Goal: Task Accomplishment & Management: Complete application form

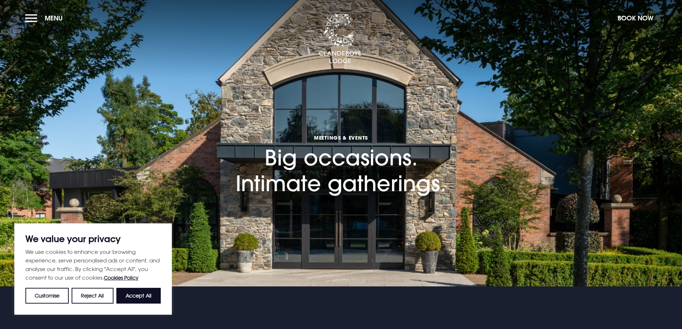
drag, startPoint x: 150, startPoint y: 298, endPoint x: 183, endPoint y: 295, distance: 32.7
click at [150, 298] on button "Accept All" at bounding box center [138, 296] width 44 height 16
checkbox input "true"
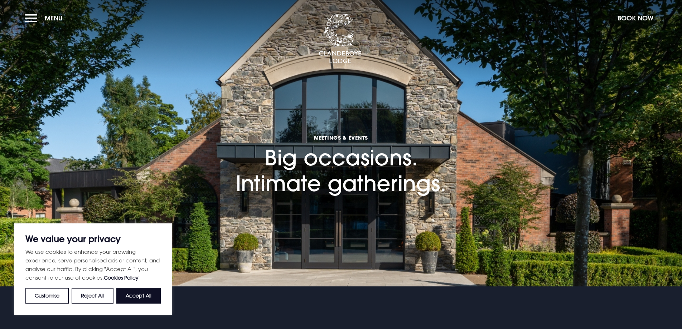
checkbox input "true"
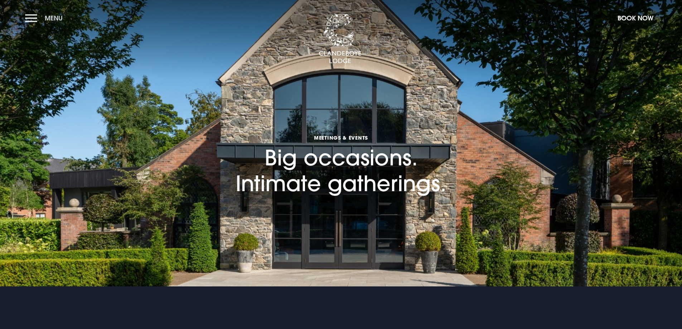
click at [35, 15] on button "Menu" at bounding box center [45, 17] width 41 height 15
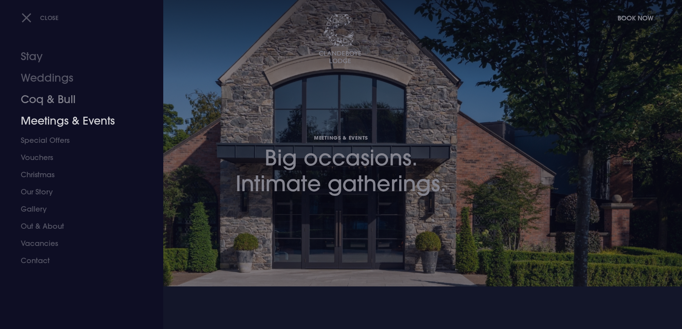
click at [47, 122] on link "Meetings & Events" at bounding box center [77, 120] width 113 height 21
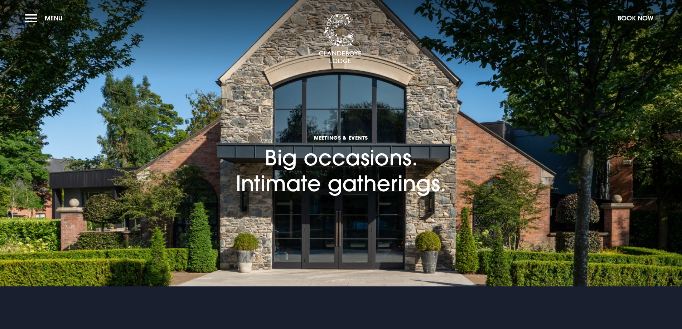
click at [19, 19] on section "Meetings & Events Big occasions. Intimate gatherings." at bounding box center [341, 143] width 682 height 287
click at [36, 20] on button "Menu" at bounding box center [45, 17] width 41 height 15
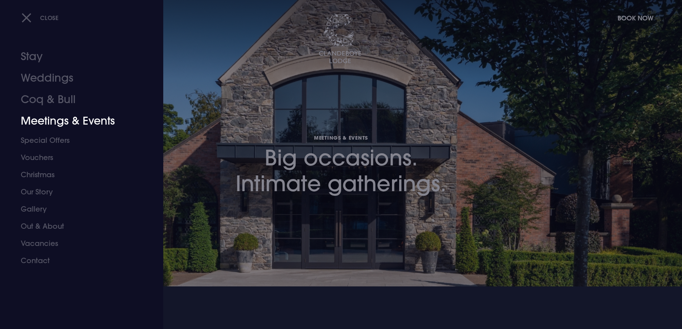
click at [82, 121] on link "Meetings & Events" at bounding box center [77, 120] width 113 height 21
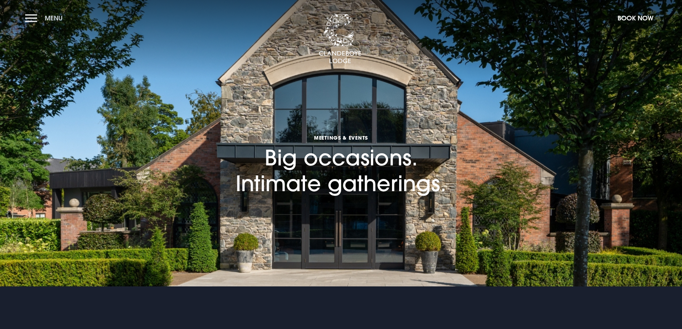
click at [57, 21] on span "Menu" at bounding box center [54, 18] width 18 height 8
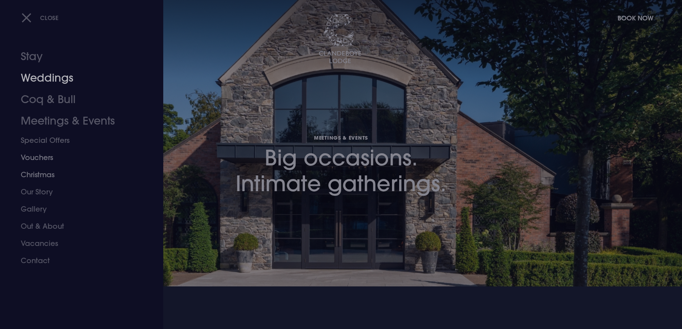
click at [44, 177] on link "Christmas" at bounding box center [77, 174] width 113 height 17
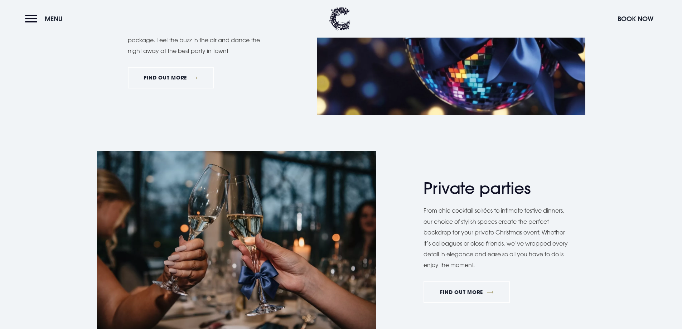
scroll to position [537, 0]
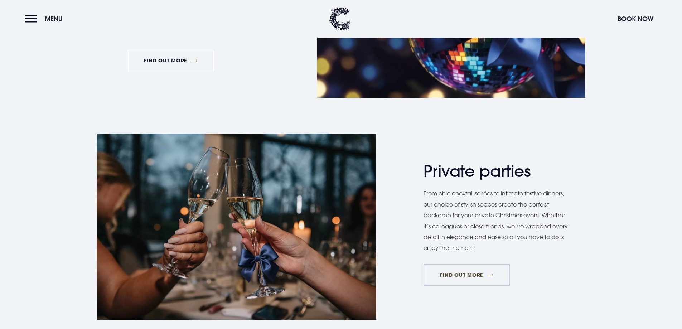
click at [477, 273] on link "FIND OUT MORE" at bounding box center [467, 274] width 86 height 21
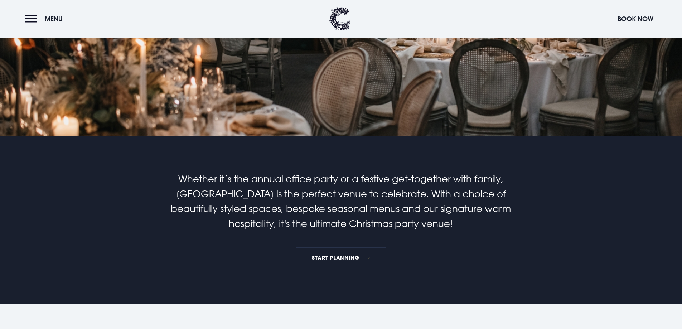
scroll to position [215, 0]
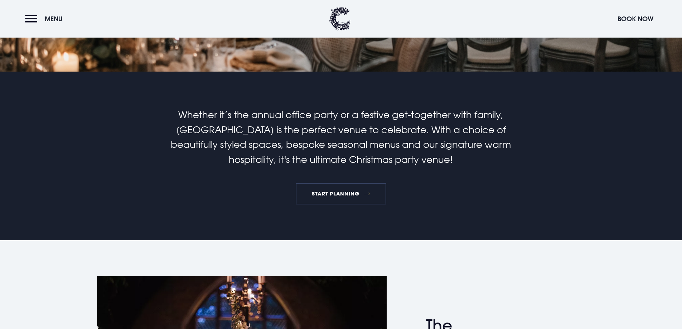
click at [335, 202] on link "START PLANNING" at bounding box center [341, 193] width 91 height 21
click at [339, 193] on link "START PLANNING" at bounding box center [341, 193] width 91 height 21
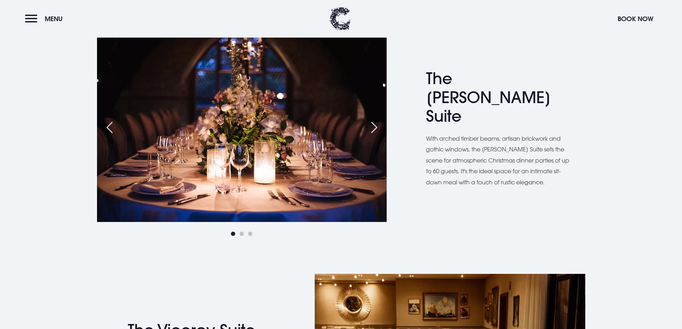
scroll to position [466, 0]
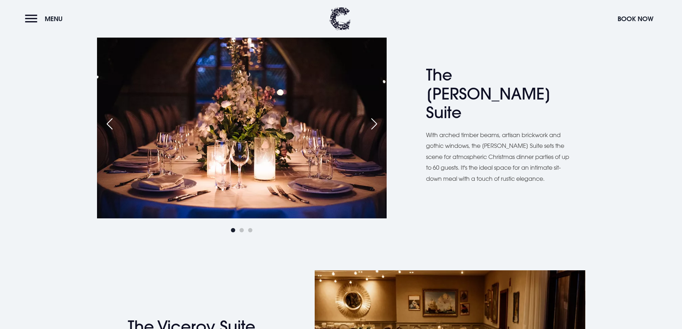
click at [373, 125] on div "Next slide" at bounding box center [374, 124] width 18 height 16
click at [372, 125] on div "Next slide" at bounding box center [374, 124] width 18 height 16
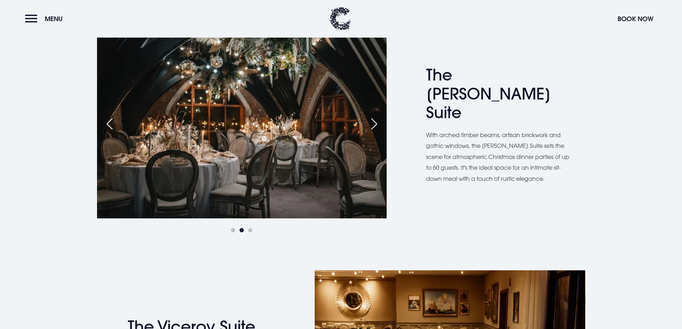
click at [370, 125] on div "Next slide" at bounding box center [374, 124] width 18 height 16
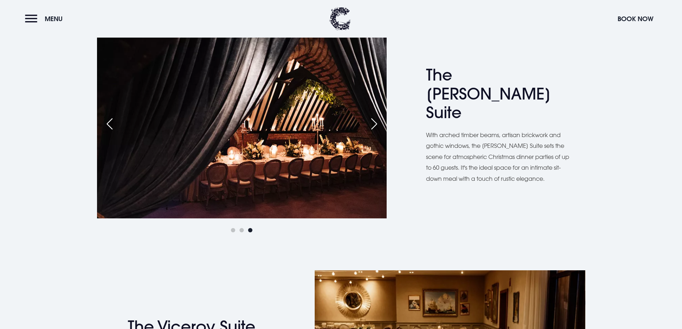
click at [370, 125] on div "Next slide" at bounding box center [374, 124] width 18 height 16
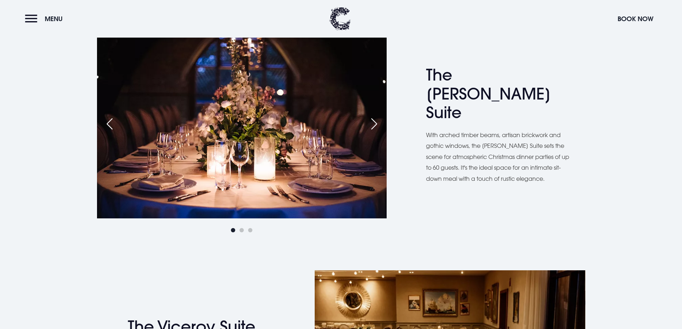
click at [370, 125] on div "Next slide" at bounding box center [374, 124] width 18 height 16
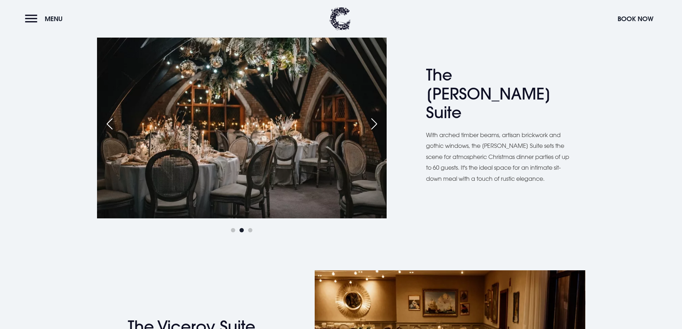
click at [370, 125] on div "Next slide" at bounding box center [374, 124] width 18 height 16
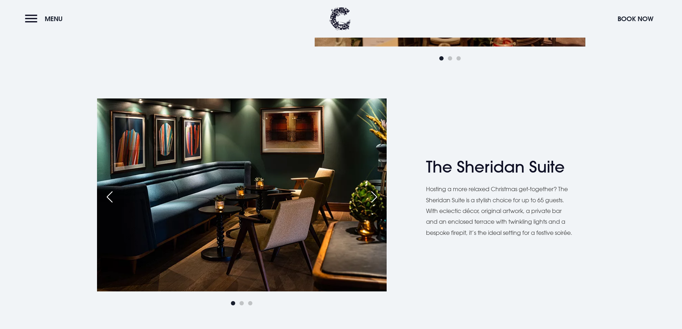
scroll to position [931, 0]
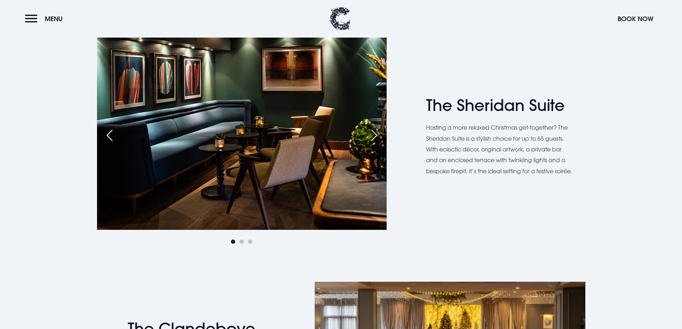
click at [367, 133] on div "Next slide" at bounding box center [374, 136] width 18 height 16
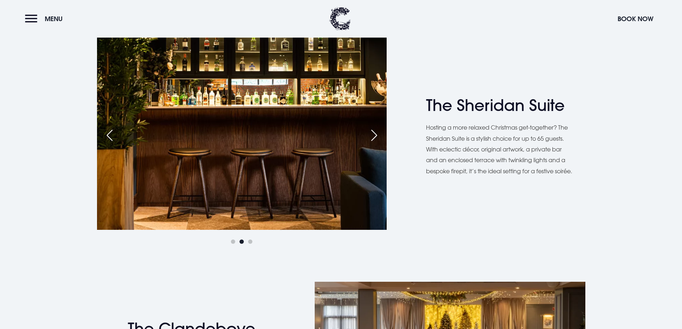
click at [367, 133] on div "Next slide" at bounding box center [374, 136] width 18 height 16
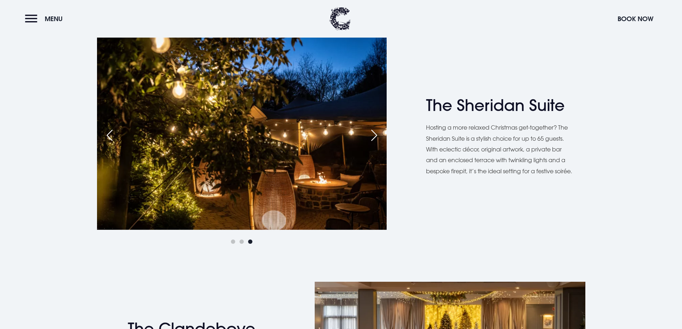
click at [371, 136] on div "Next slide" at bounding box center [374, 136] width 18 height 16
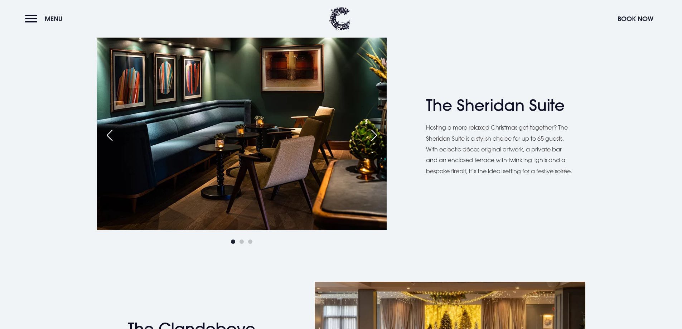
click at [372, 136] on div "Next slide" at bounding box center [374, 136] width 18 height 16
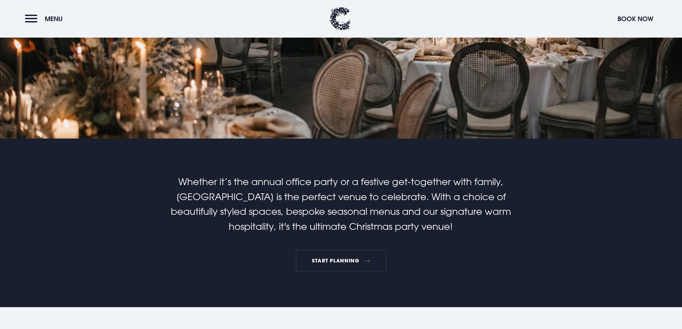
scroll to position [143, 0]
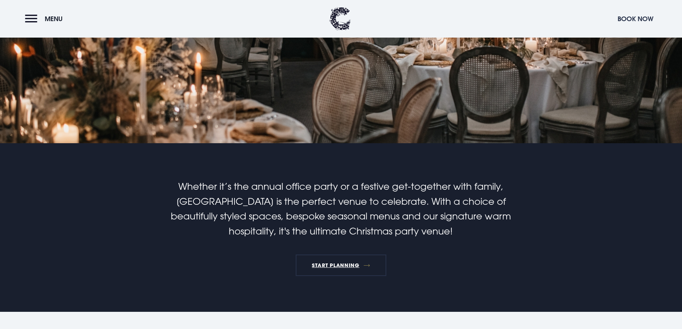
click at [625, 23] on button "Book Now" at bounding box center [635, 18] width 43 height 15
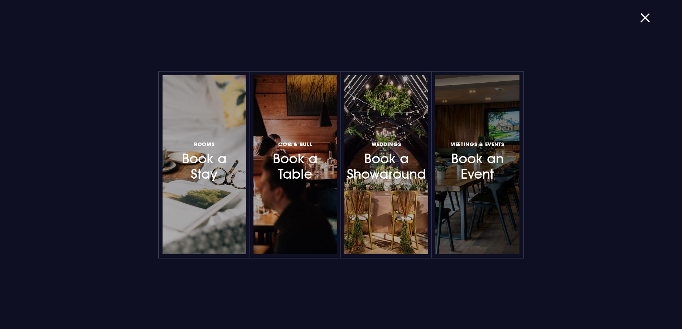
click at [489, 176] on h3 "Meetings & Events Book an Event" at bounding box center [477, 161] width 62 height 43
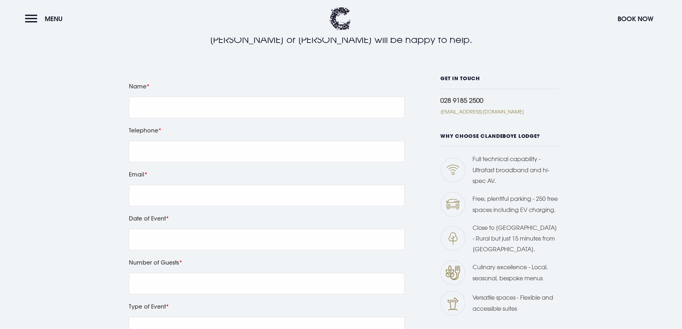
scroll to position [179, 0]
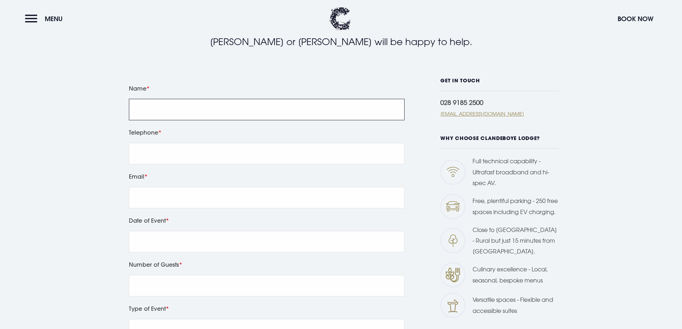
click at [211, 118] on input "Name" at bounding box center [267, 109] width 276 height 21
type input "l"
type input "[PERSON_NAME]"
click at [225, 154] on input "tel" at bounding box center [267, 153] width 276 height 21
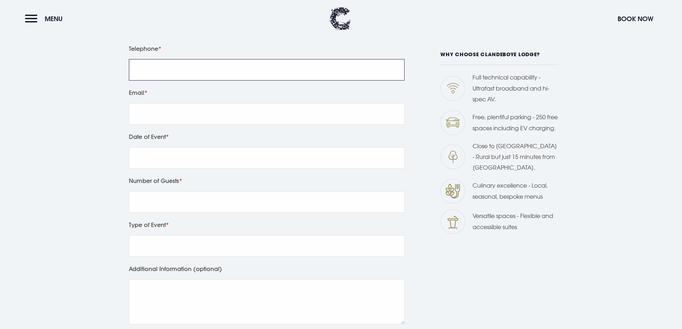
scroll to position [264, 0]
type input "07990629064"
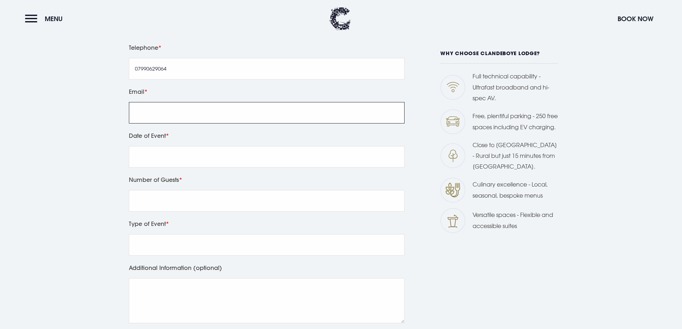
click at [155, 116] on input "Email" at bounding box center [267, 112] width 276 height 21
type input "[EMAIL_ADDRESS][DOMAIN_NAME]"
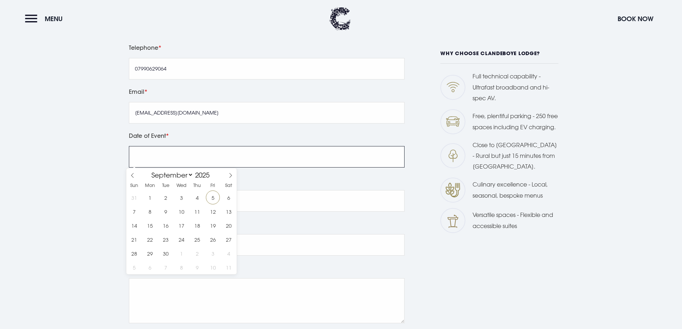
click at [183, 160] on input "text" at bounding box center [267, 156] width 276 height 21
click at [229, 172] on span at bounding box center [231, 174] width 12 height 12
select select "11"
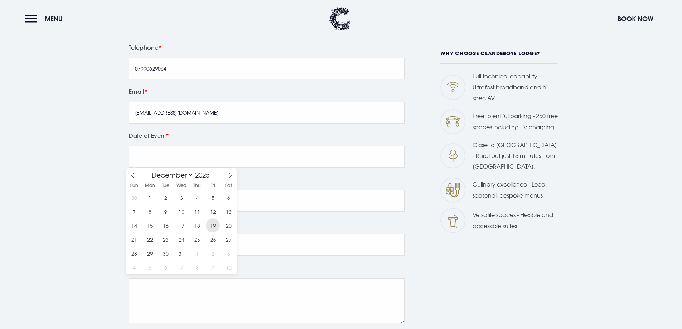
click at [211, 229] on span "19" at bounding box center [213, 225] width 14 height 14
type input "2025/12/19"
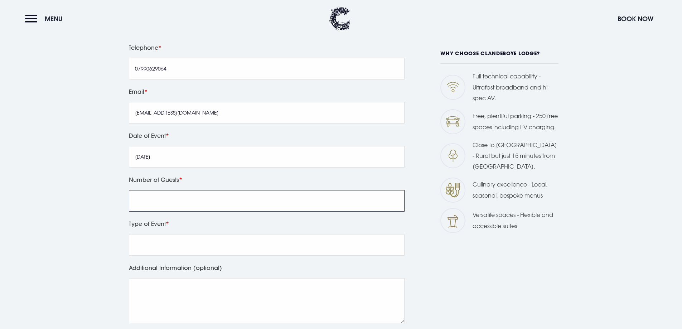
click at [184, 200] on input "Number of Guests" at bounding box center [267, 200] width 276 height 21
type input "60+"
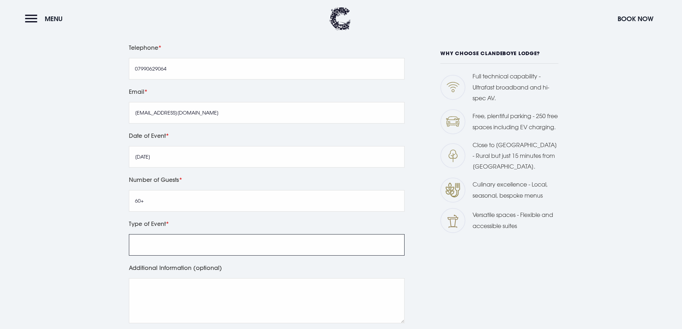
click at [235, 244] on input "Type of Event" at bounding box center [267, 244] width 276 height 21
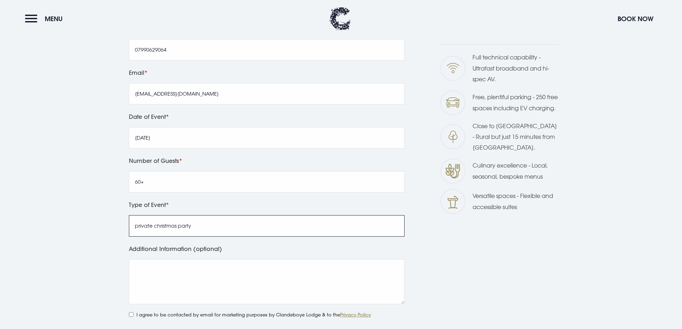
scroll to position [300, 0]
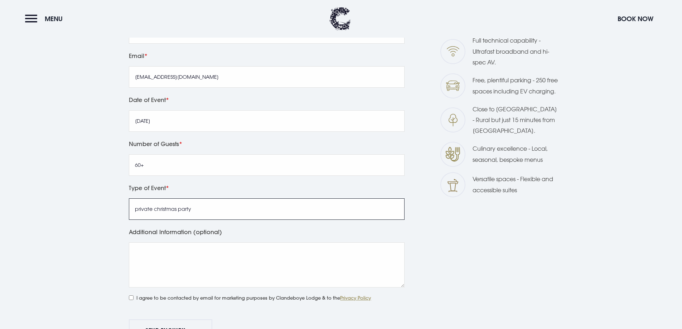
type input "private christmas party"
click at [206, 264] on textarea "Additional Information (optional)" at bounding box center [267, 264] width 276 height 45
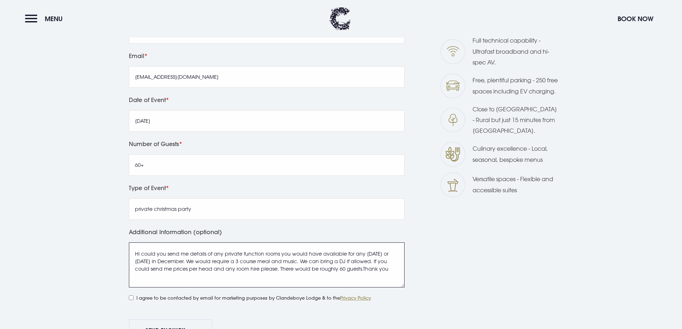
click at [361, 270] on textarea "Hi could you send me details of any private function rooms you would have avail…" at bounding box center [267, 264] width 276 height 45
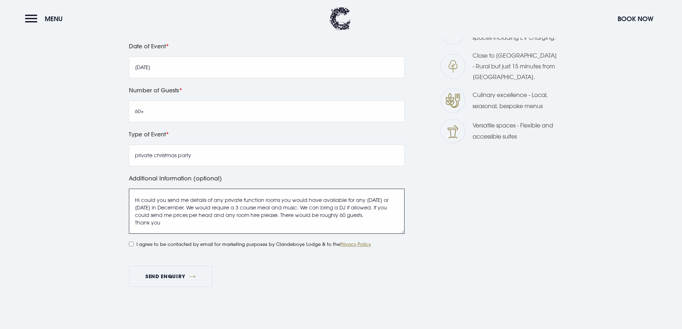
scroll to position [371, 0]
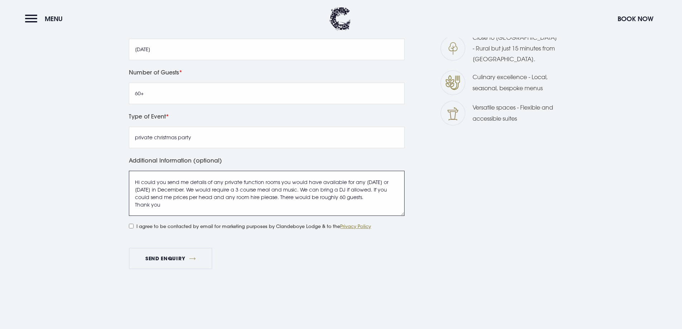
type textarea "Hi could you send me details of any private function rooms you would have avail…"
click at [133, 225] on input "I agree to be contacted by email for marketing purposes by Clandeboye Lodge & t…" at bounding box center [131, 226] width 5 height 5
checkbox input "true"
click at [163, 262] on button "Send Enquiry" at bounding box center [170, 258] width 83 height 21
